Goal: Contribute content: Contribute content

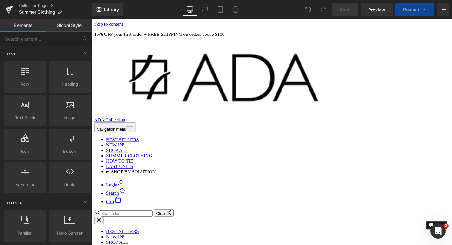
click at [220, 102] on div at bounding box center [284, 139] width 384 height 241
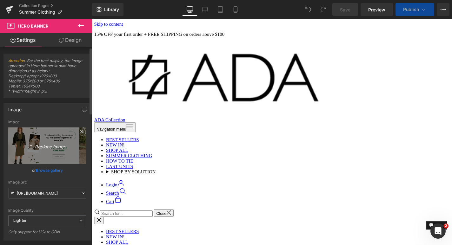
click at [47, 147] on icon "Replace Image" at bounding box center [47, 146] width 51 height 8
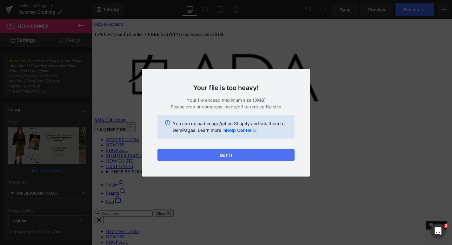
click at [272, 153] on button "Got it" at bounding box center [225, 155] width 137 height 13
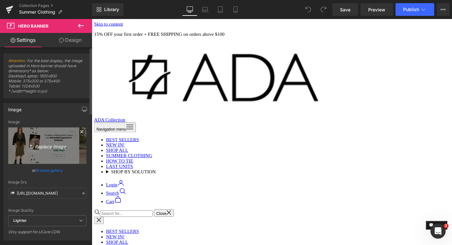
click at [51, 146] on icon "Replace Image" at bounding box center [47, 146] width 51 height 8
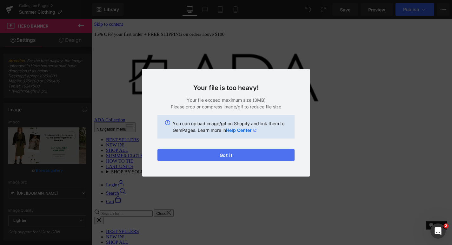
click at [268, 159] on button "Got it" at bounding box center [225, 155] width 137 height 13
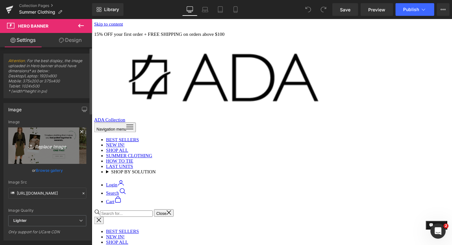
click at [46, 145] on icon "Replace Image" at bounding box center [47, 146] width 51 height 8
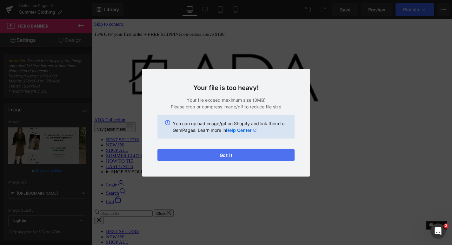
click at [220, 152] on button "Got it" at bounding box center [225, 155] width 137 height 13
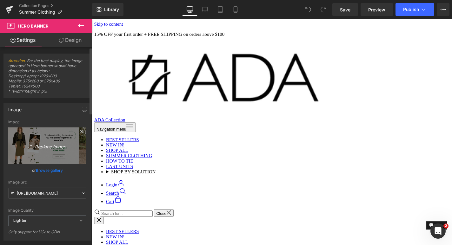
click at [55, 148] on icon "Replace Image" at bounding box center [47, 146] width 51 height 8
click at [52, 149] on icon "Replace Image" at bounding box center [47, 146] width 51 height 8
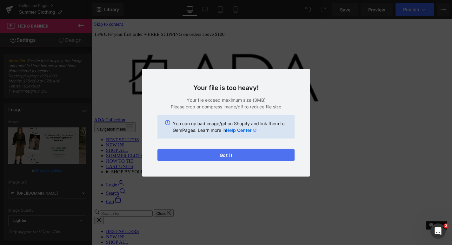
click at [0, 0] on button "Got it" at bounding box center [0, 0] width 0 height 0
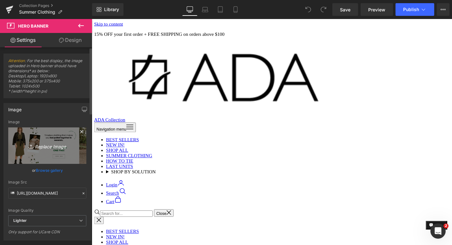
click at [51, 147] on icon "Replace Image" at bounding box center [47, 146] width 51 height 8
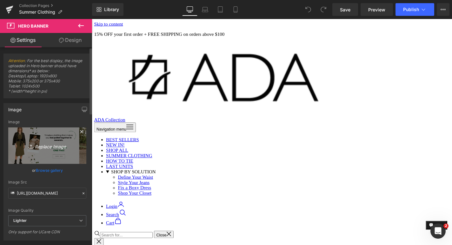
click at [39, 148] on icon "Replace Image" at bounding box center [47, 146] width 51 height 8
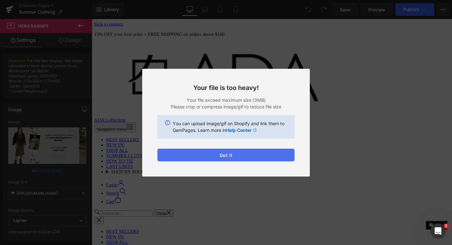
click at [0, 0] on button "Got it" at bounding box center [0, 0] width 0 height 0
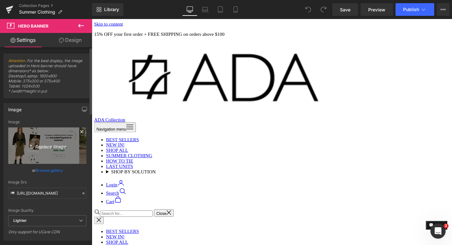
click at [47, 149] on icon "Replace Image" at bounding box center [47, 146] width 51 height 8
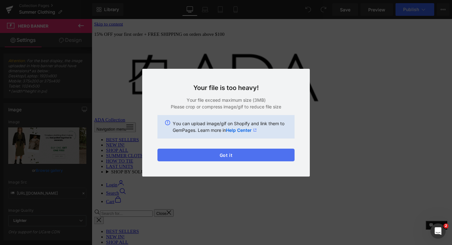
click at [280, 159] on button "Got it" at bounding box center [225, 155] width 137 height 13
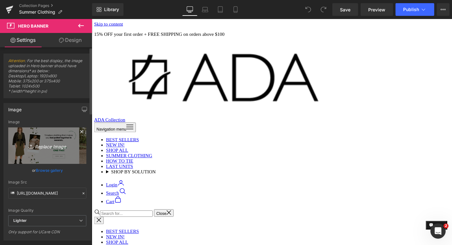
click at [43, 148] on icon "Replace Image" at bounding box center [47, 146] width 51 height 8
type input "C:\fakepath\summer clothing banner size.png"
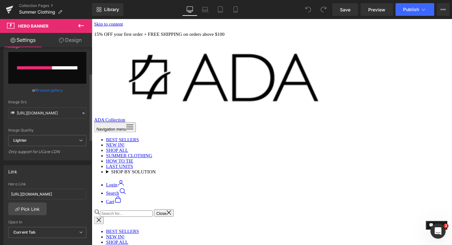
scroll to position [76, 0]
type input "[URL][DOMAIN_NAME]"
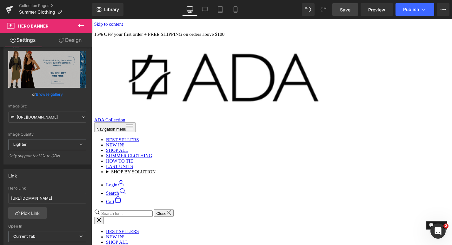
click at [343, 10] on span "Save" at bounding box center [345, 9] width 10 height 7
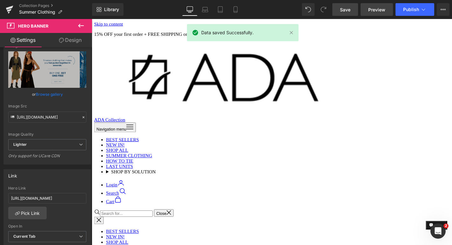
click at [384, 8] on span "Preview" at bounding box center [376, 9] width 17 height 7
